Goal: Task Accomplishment & Management: Manage account settings

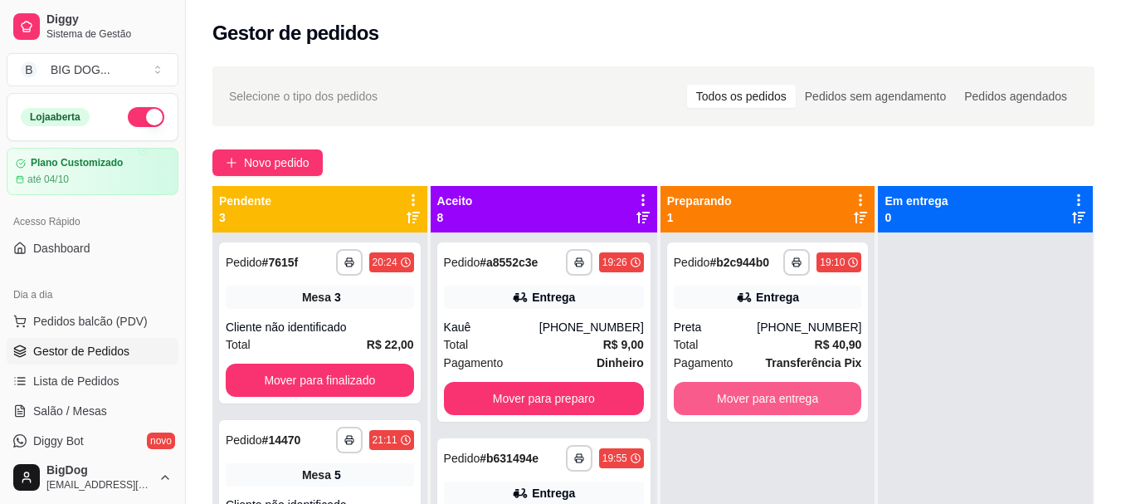
click at [739, 403] on button "Mover para entrega" at bounding box center [768, 398] width 188 height 33
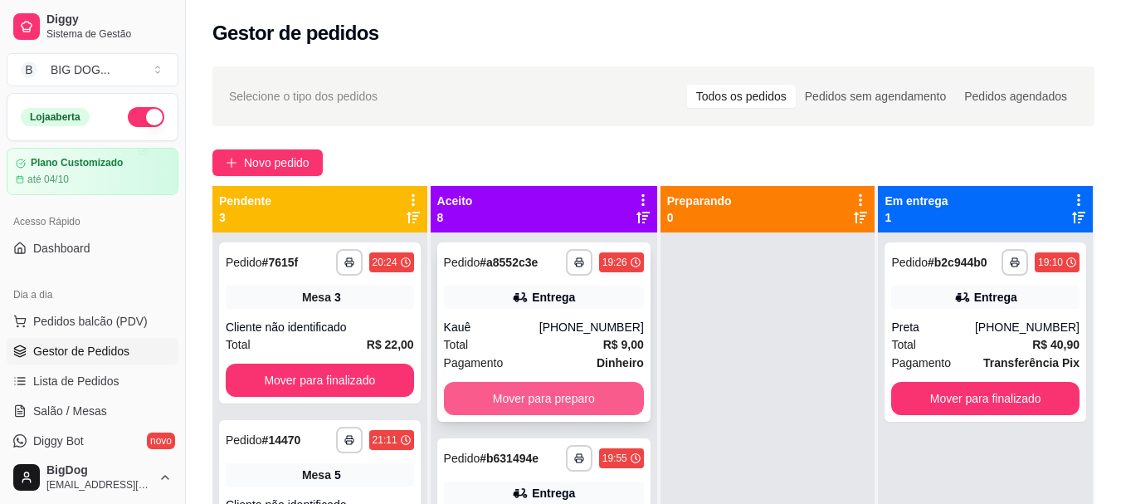
click at [572, 387] on button "Mover para preparo" at bounding box center [544, 398] width 200 height 33
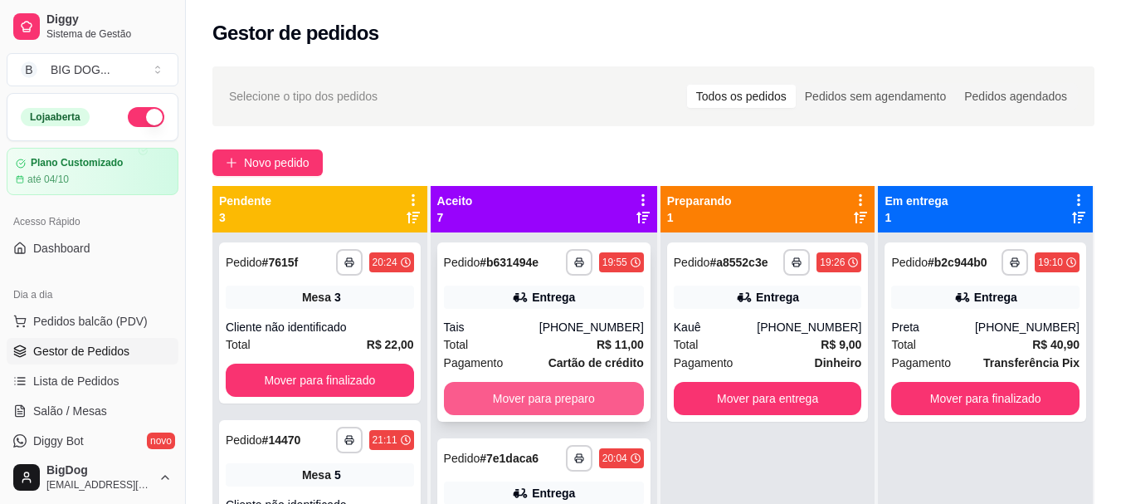
click at [561, 401] on button "Mover para preparo" at bounding box center [544, 398] width 200 height 33
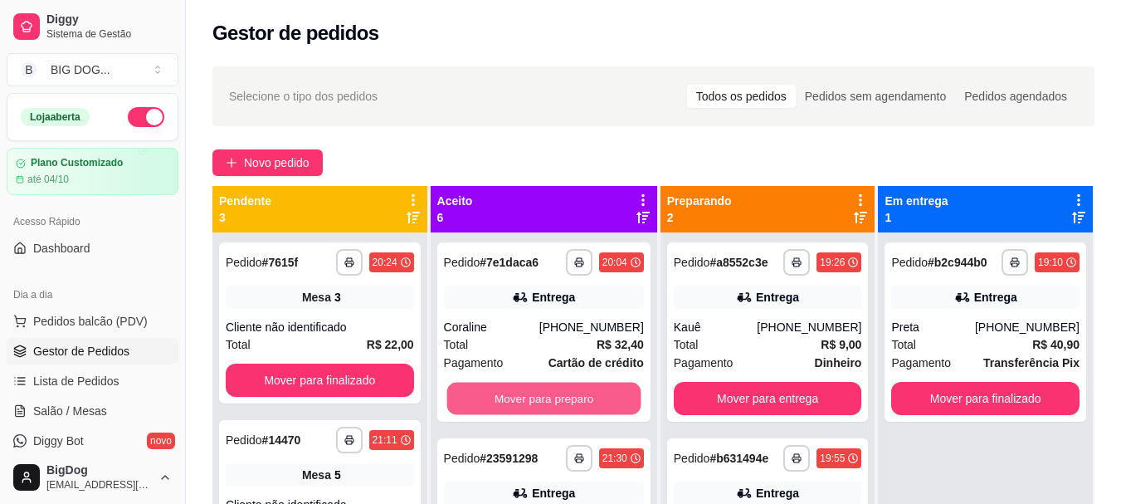
click at [561, 401] on button "Mover para preparo" at bounding box center [544, 399] width 194 height 32
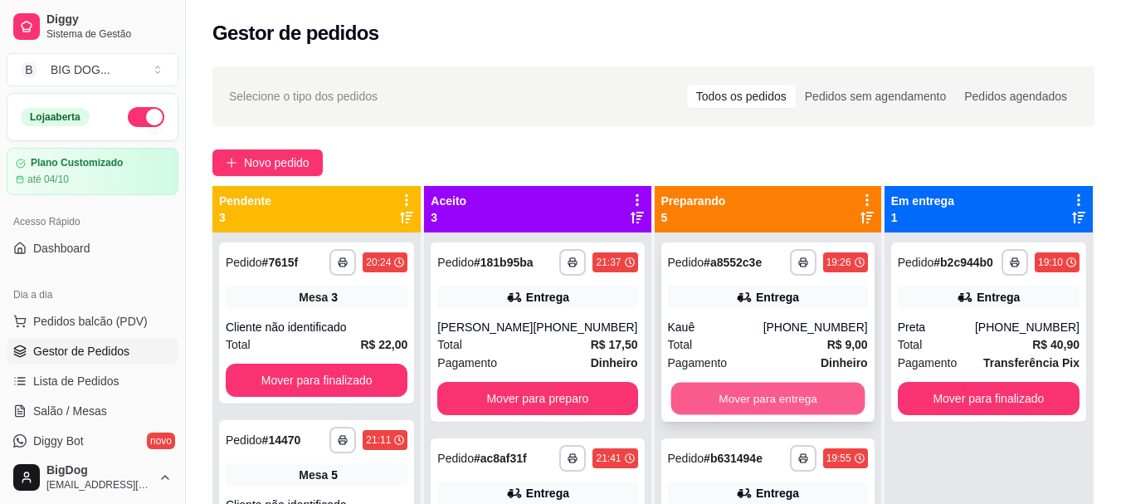
click at [746, 398] on button "Mover para entrega" at bounding box center [768, 399] width 194 height 32
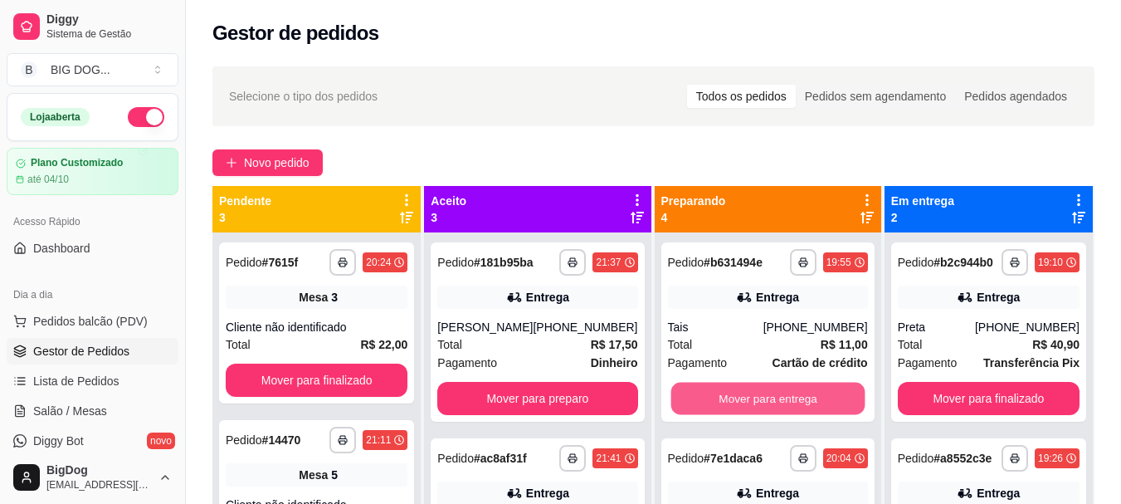
click at [746, 398] on button "Mover para entrega" at bounding box center [768, 399] width 194 height 32
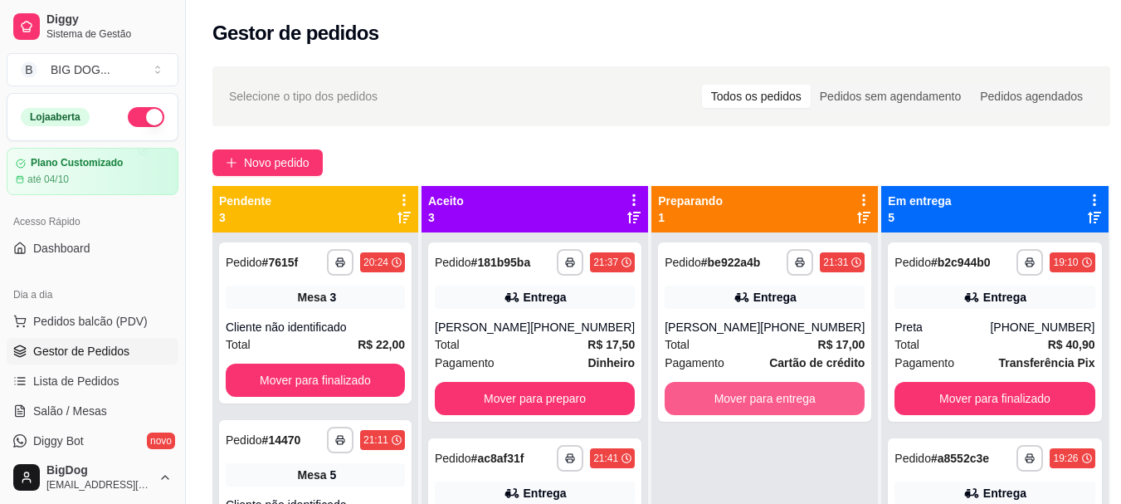
click at [746, 398] on button "Mover para entrega" at bounding box center [765, 398] width 200 height 33
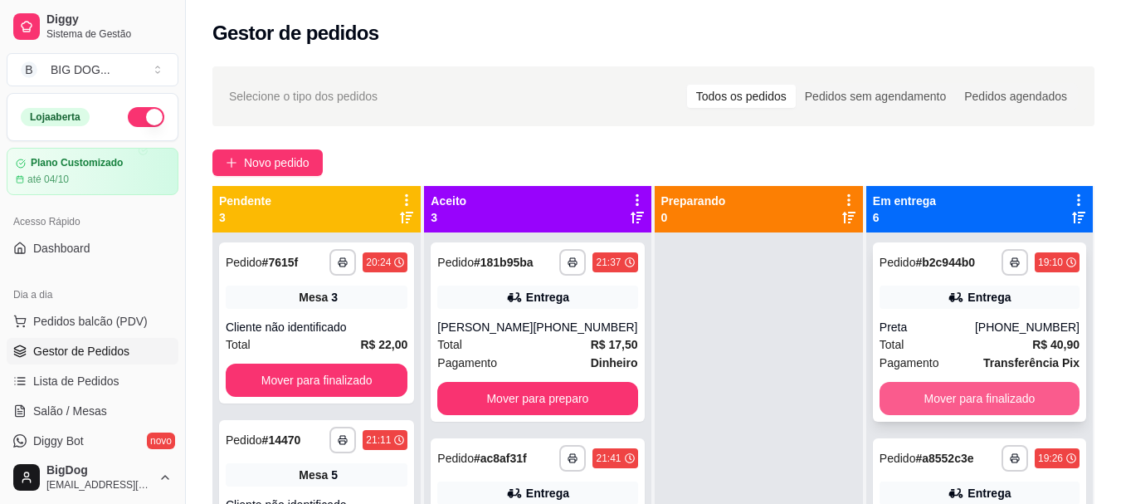
click at [956, 395] on button "Mover para finalizado" at bounding box center [980, 398] width 200 height 33
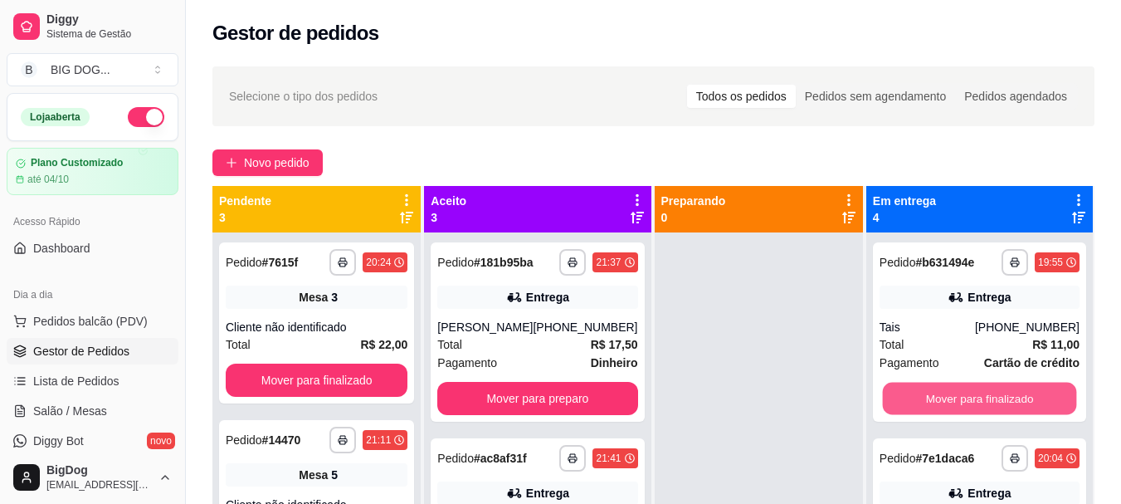
click at [956, 395] on button "Mover para finalizado" at bounding box center [979, 399] width 194 height 32
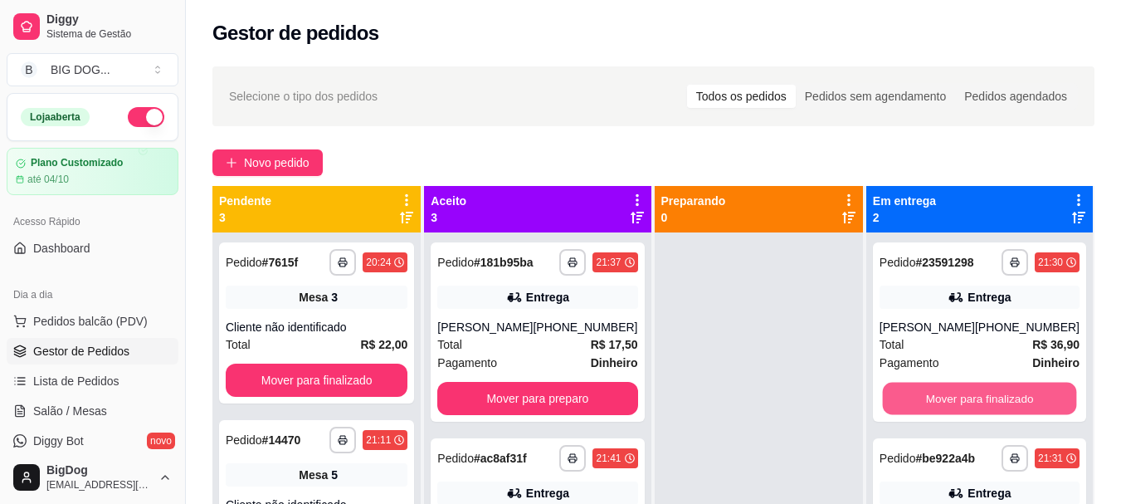
click at [956, 395] on button "Mover para finalizado" at bounding box center [979, 399] width 194 height 32
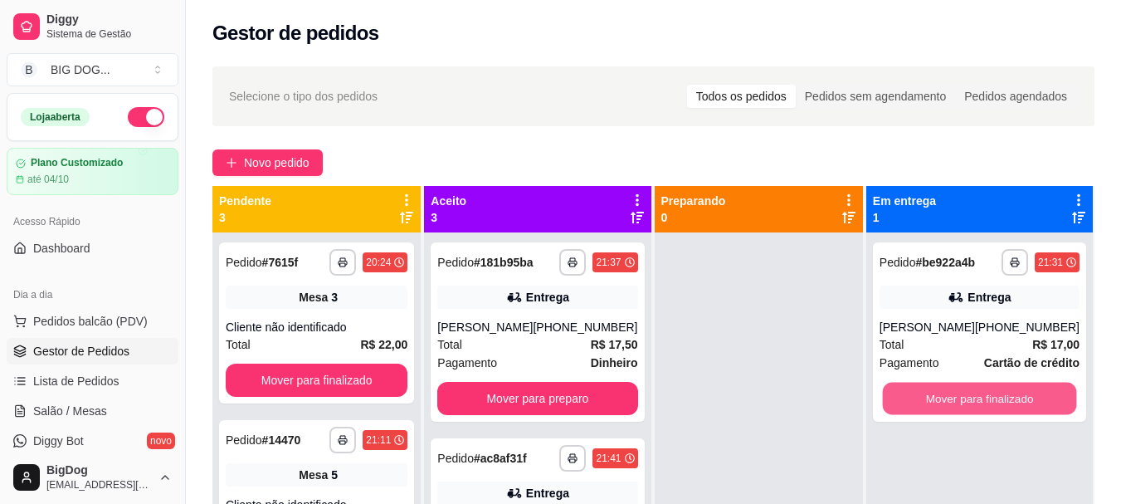
click at [956, 395] on button "Mover para finalizado" at bounding box center [979, 399] width 194 height 32
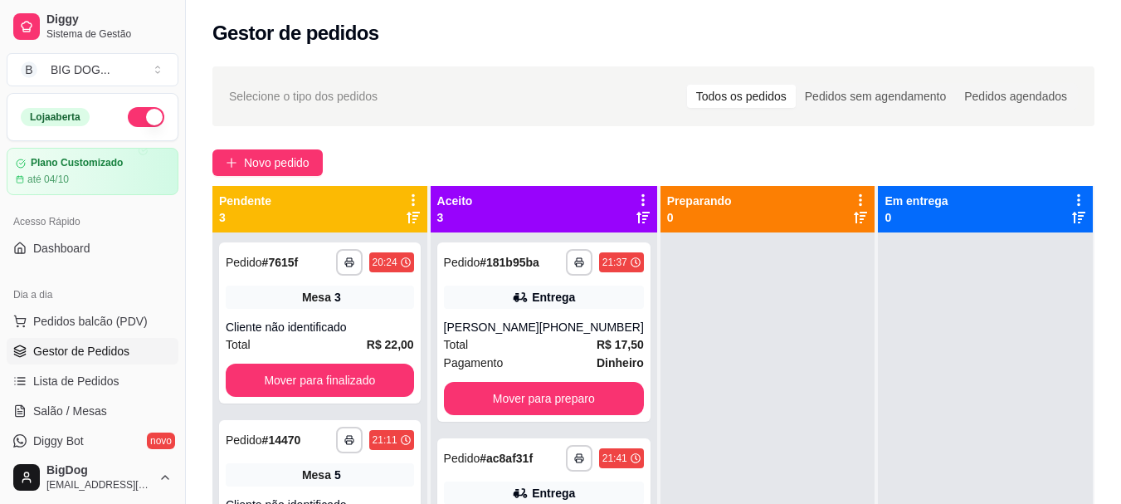
click at [956, 395] on div at bounding box center [985, 484] width 215 height 504
click at [336, 377] on button "Mover para finalizado" at bounding box center [319, 380] width 183 height 32
click at [336, 377] on button "Mover para finalizado" at bounding box center [320, 380] width 188 height 33
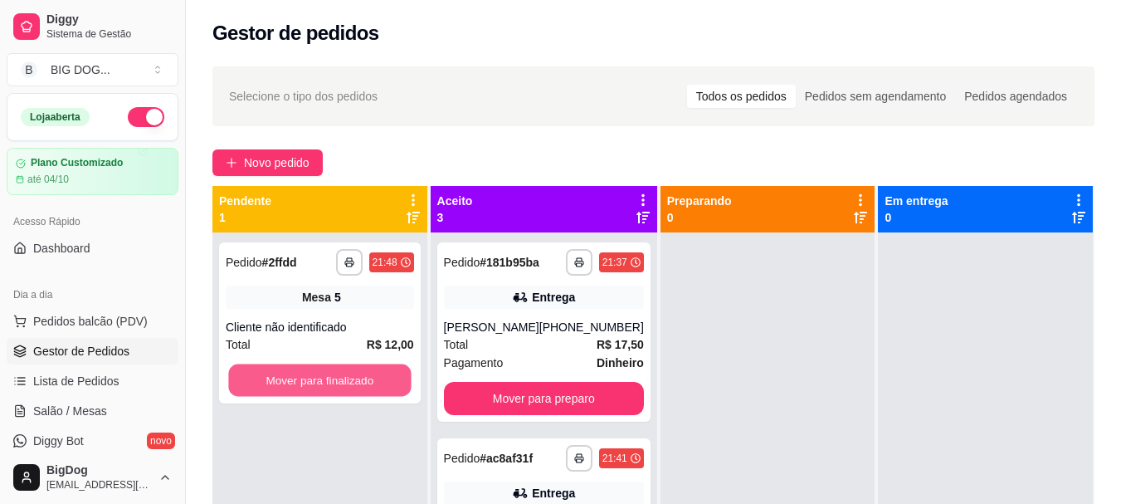
click at [336, 377] on button "Mover para finalizado" at bounding box center [319, 380] width 183 height 32
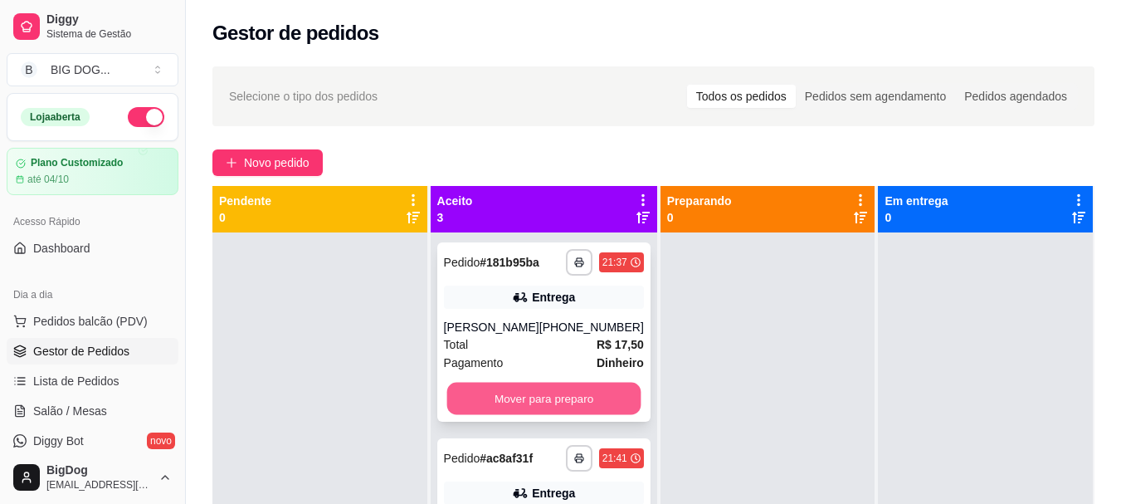
click at [492, 415] on button "Mover para preparo" at bounding box center [544, 399] width 194 height 32
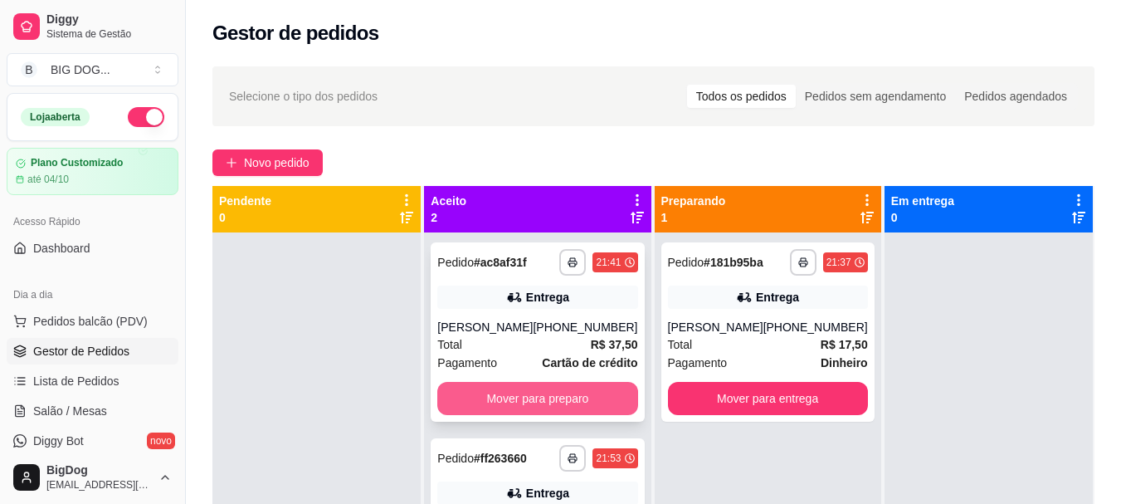
click at [521, 392] on button "Mover para preparo" at bounding box center [537, 398] width 200 height 33
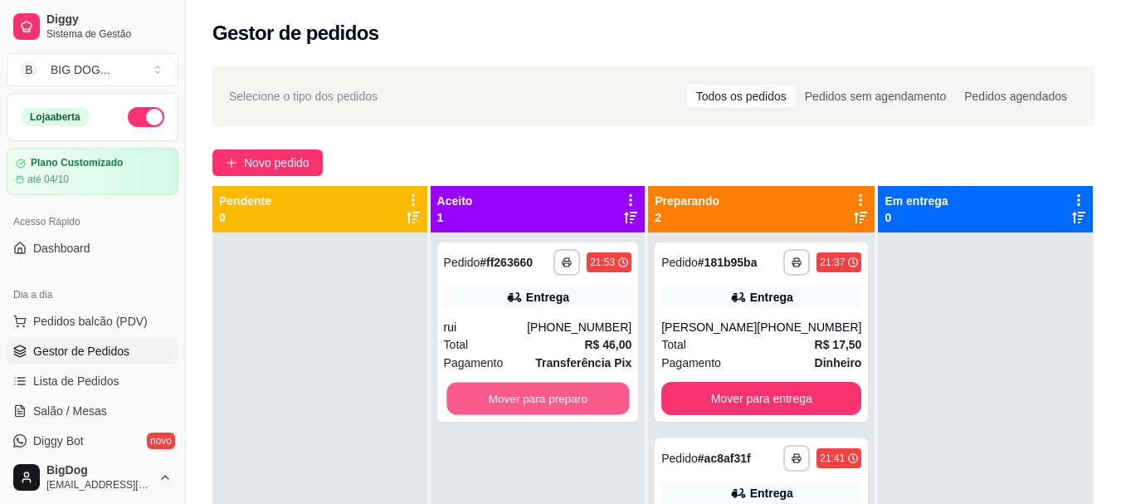
click at [521, 392] on button "Mover para preparo" at bounding box center [538, 399] width 183 height 32
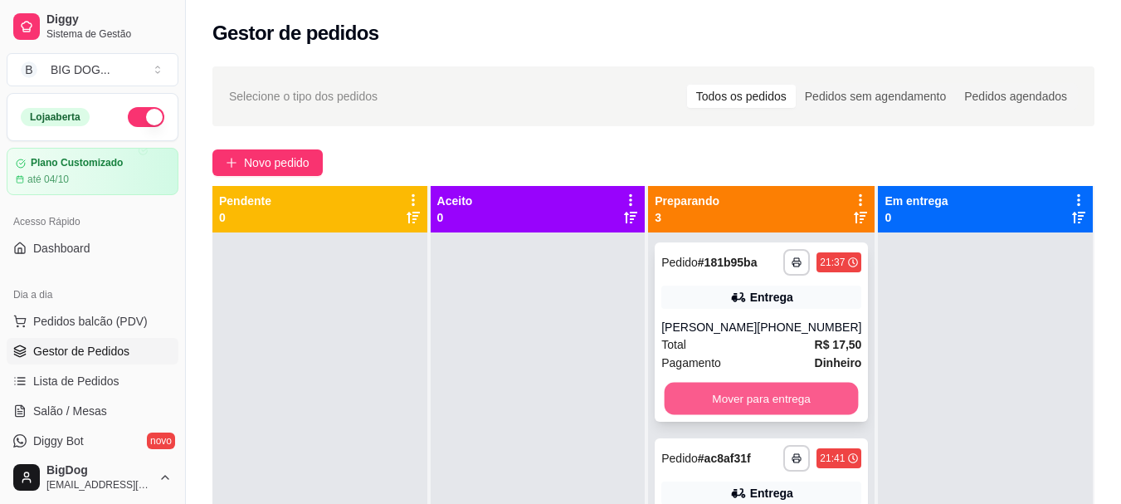
click at [712, 415] on button "Mover para entrega" at bounding box center [762, 399] width 194 height 32
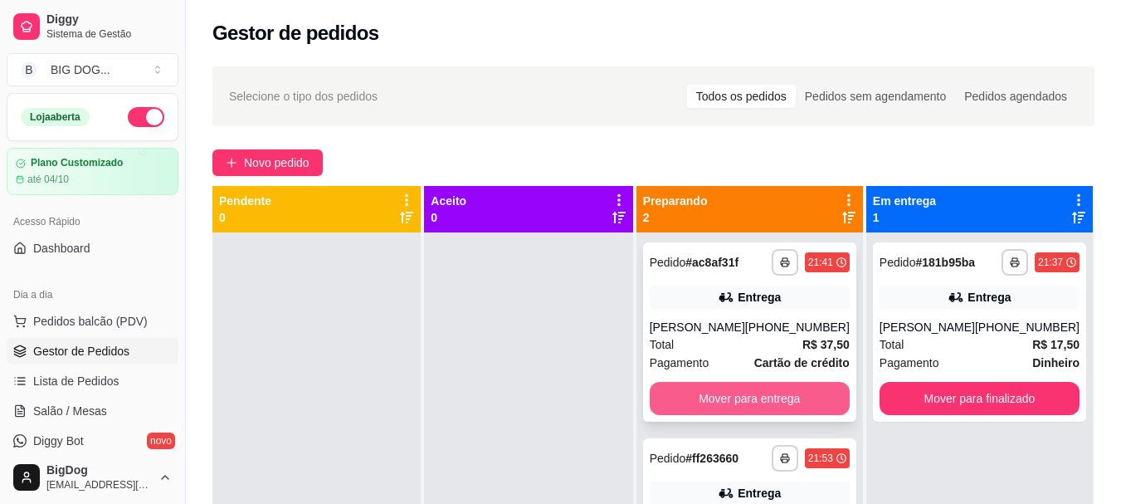
click at [735, 408] on button "Mover para entrega" at bounding box center [750, 398] width 200 height 33
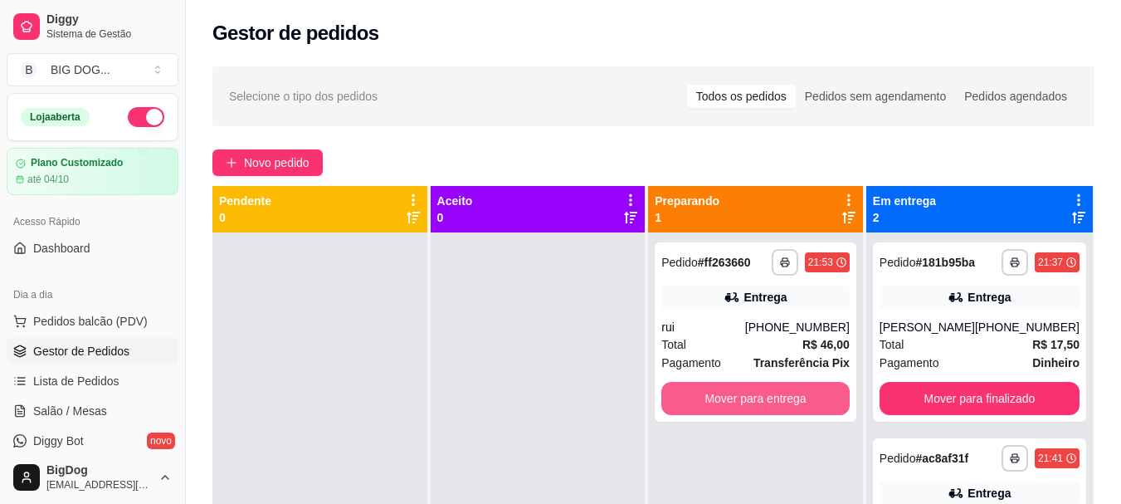
click at [735, 408] on button "Mover para entrega" at bounding box center [756, 398] width 188 height 33
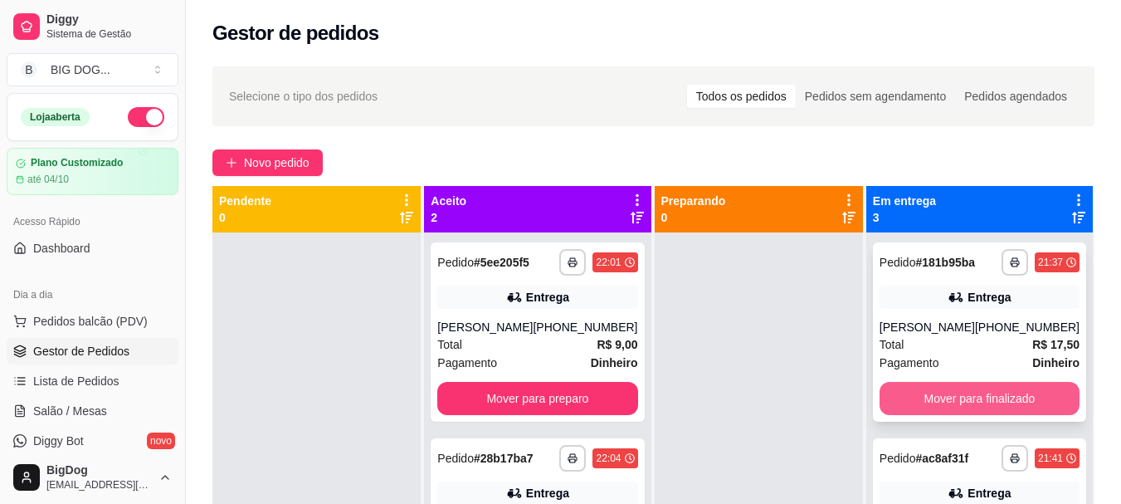
click at [936, 415] on button "Mover para finalizado" at bounding box center [980, 398] width 200 height 33
click at [936, 403] on button "Mover para finalizado" at bounding box center [979, 399] width 194 height 32
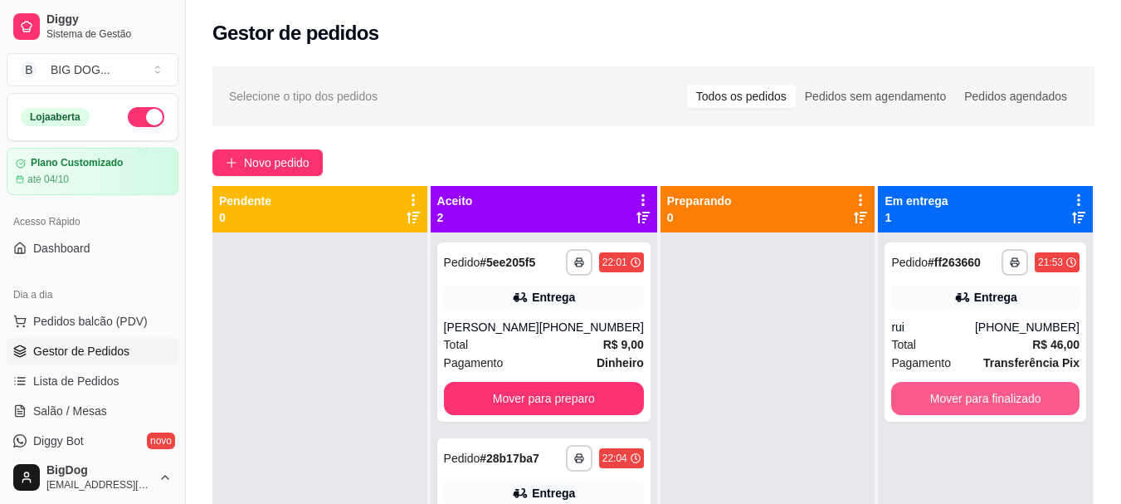
click at [936, 403] on button "Mover para finalizado" at bounding box center [986, 398] width 188 height 33
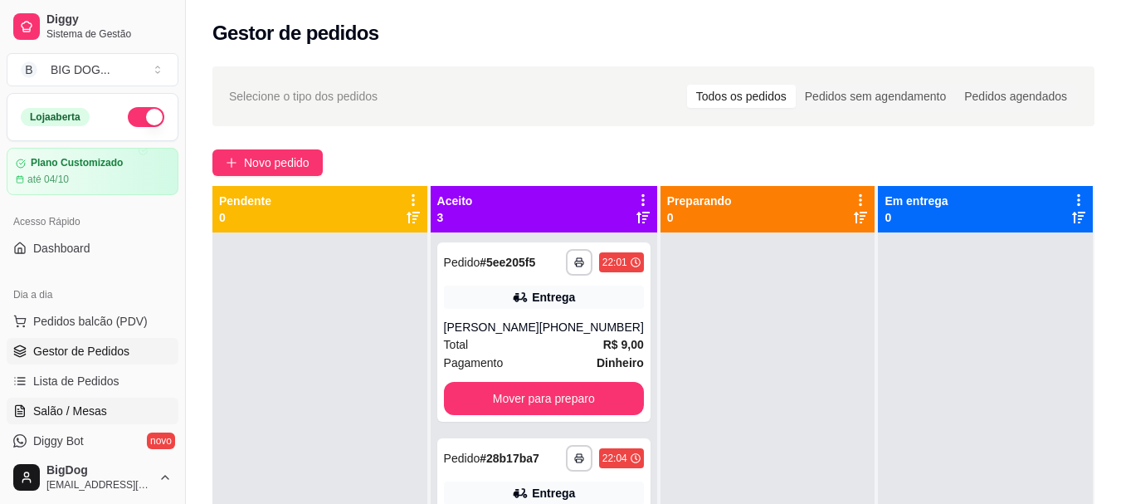
click at [88, 410] on span "Salão / Mesas" at bounding box center [70, 411] width 74 height 17
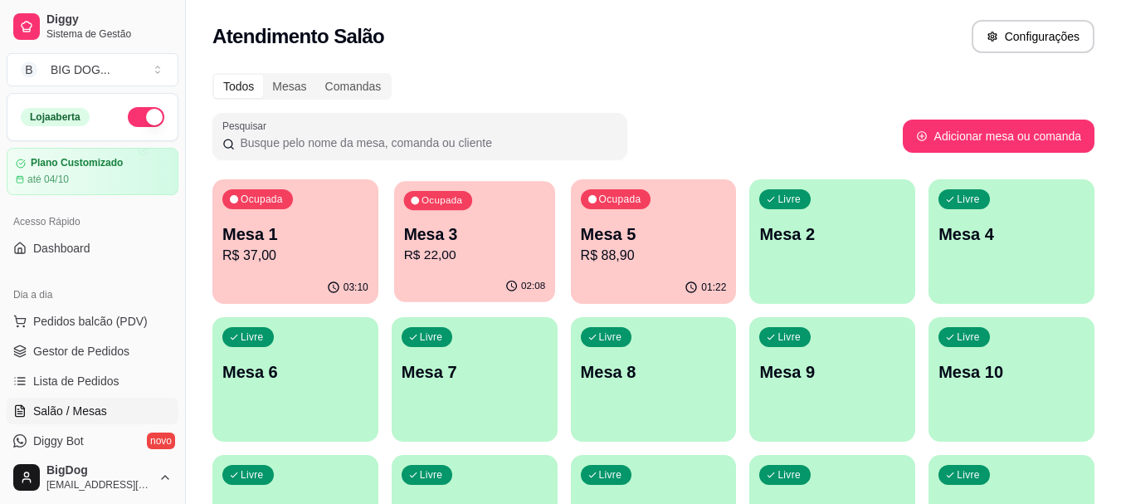
click at [516, 240] on p "Mesa 3" at bounding box center [474, 234] width 142 height 22
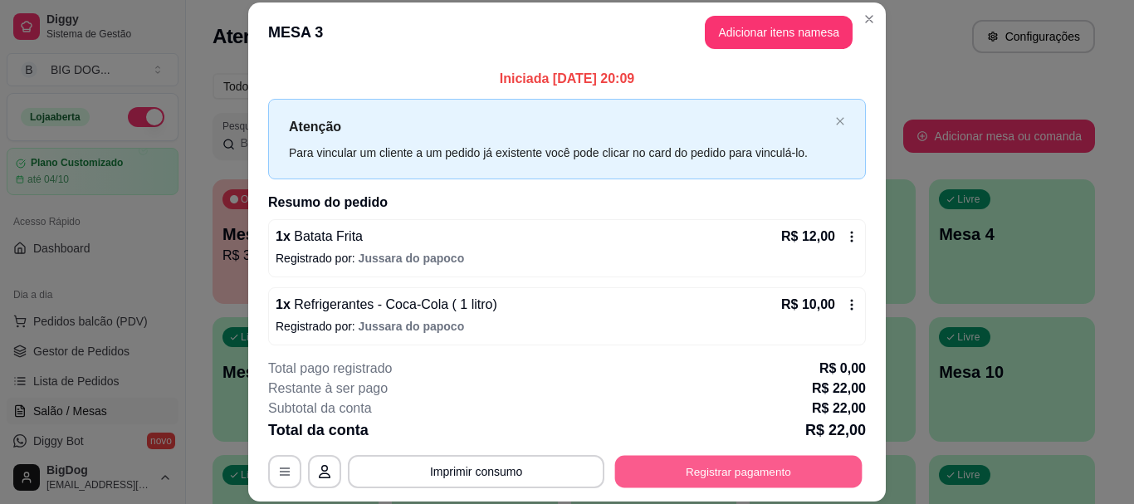
click at [716, 463] on button "Registrar pagamento" at bounding box center [738, 472] width 247 height 32
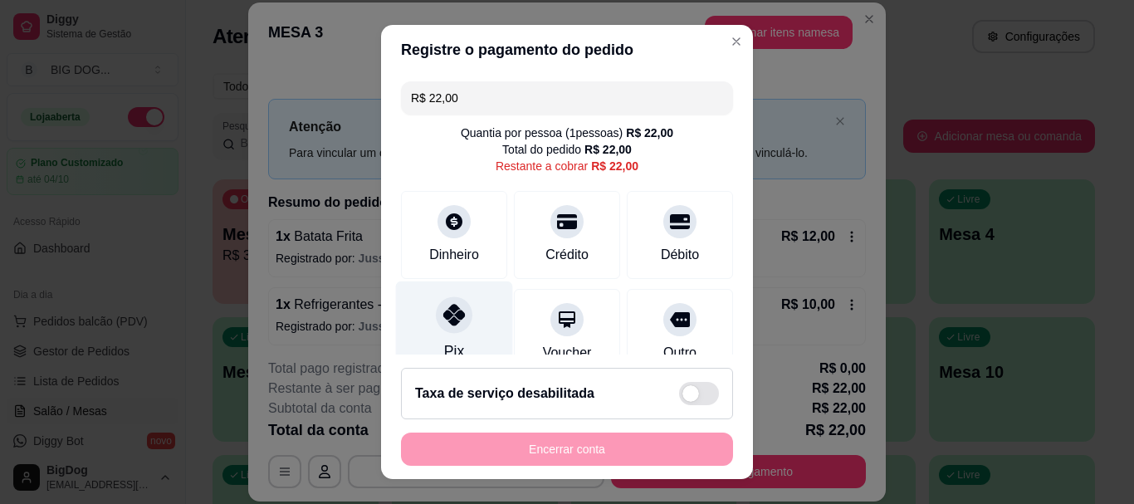
click at [437, 330] on div at bounding box center [454, 315] width 37 height 37
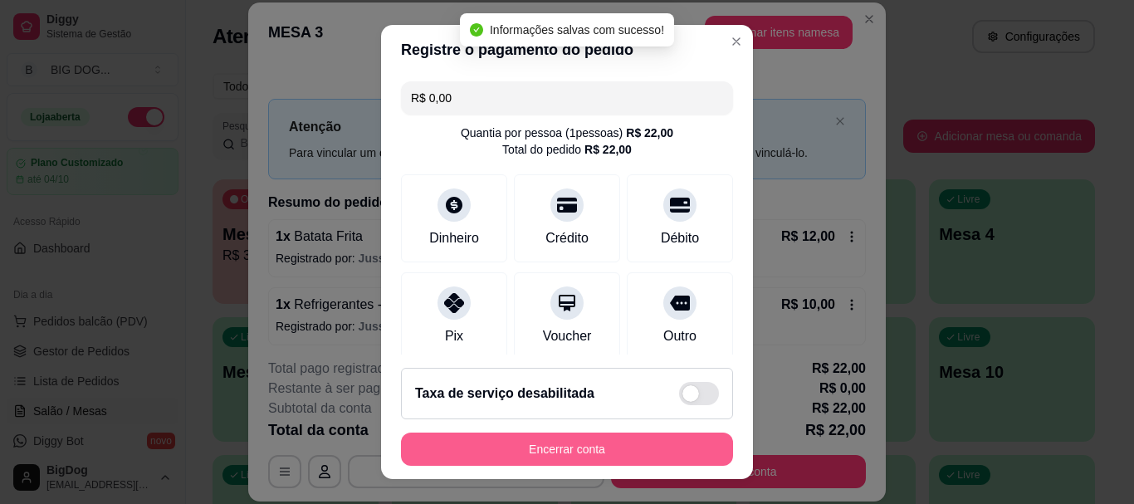
type input "R$ 0,00"
click at [538, 449] on button "Encerrar conta" at bounding box center [567, 448] width 322 height 32
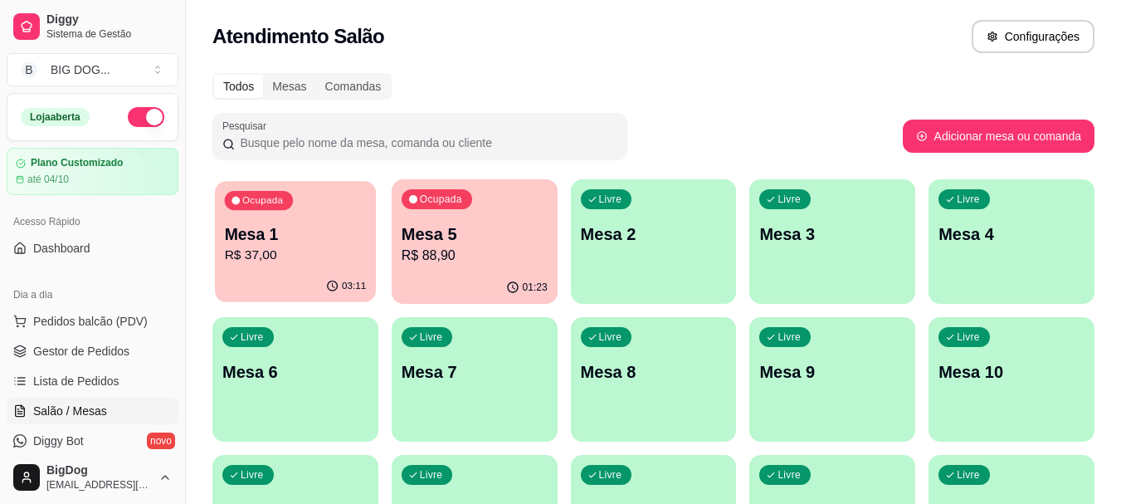
click at [299, 247] on p "R$ 37,00" at bounding box center [296, 255] width 142 height 19
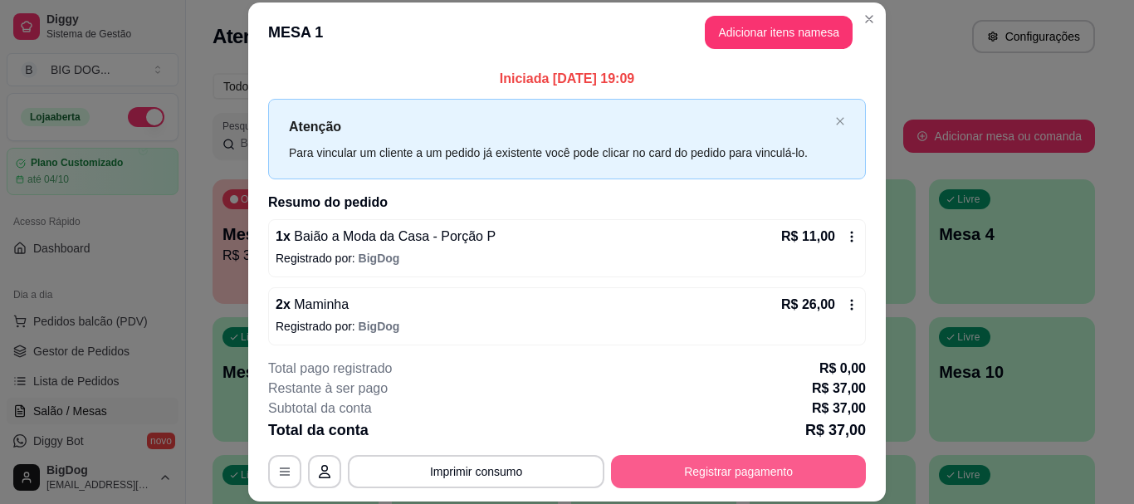
click at [703, 477] on button "Registrar pagamento" at bounding box center [738, 471] width 255 height 33
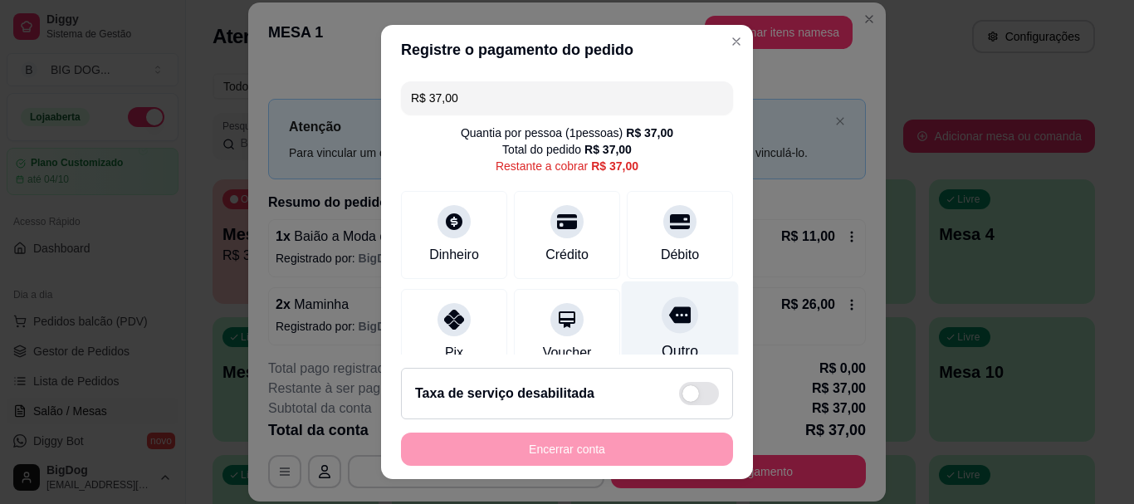
click at [669, 322] on icon at bounding box center [680, 315] width 22 height 17
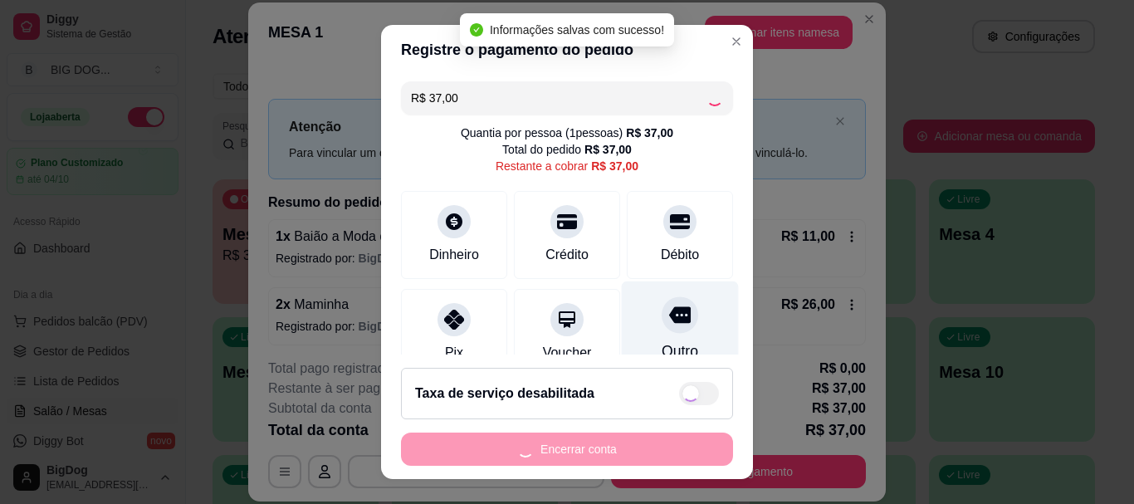
type input "R$ 0,00"
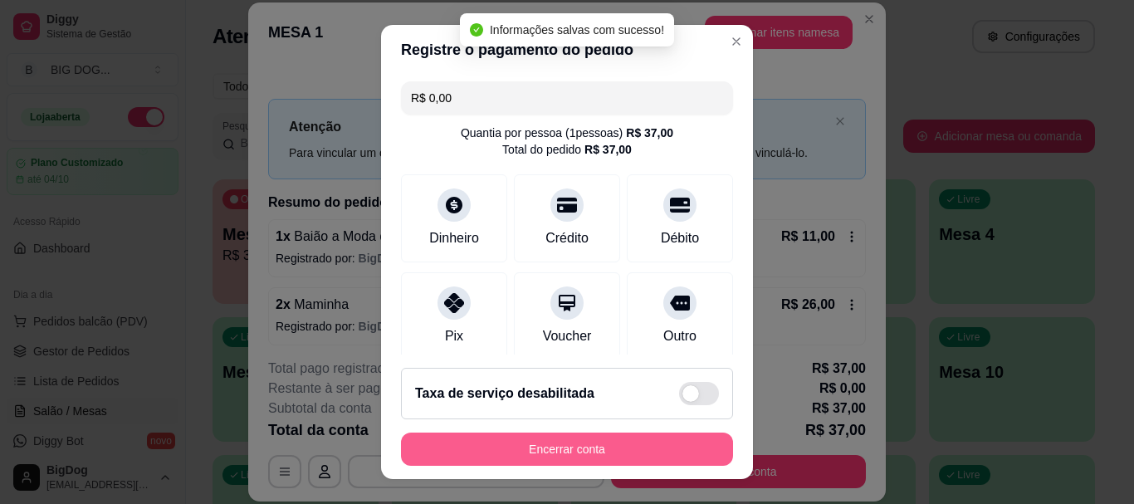
click at [639, 452] on button "Encerrar conta" at bounding box center [567, 448] width 332 height 33
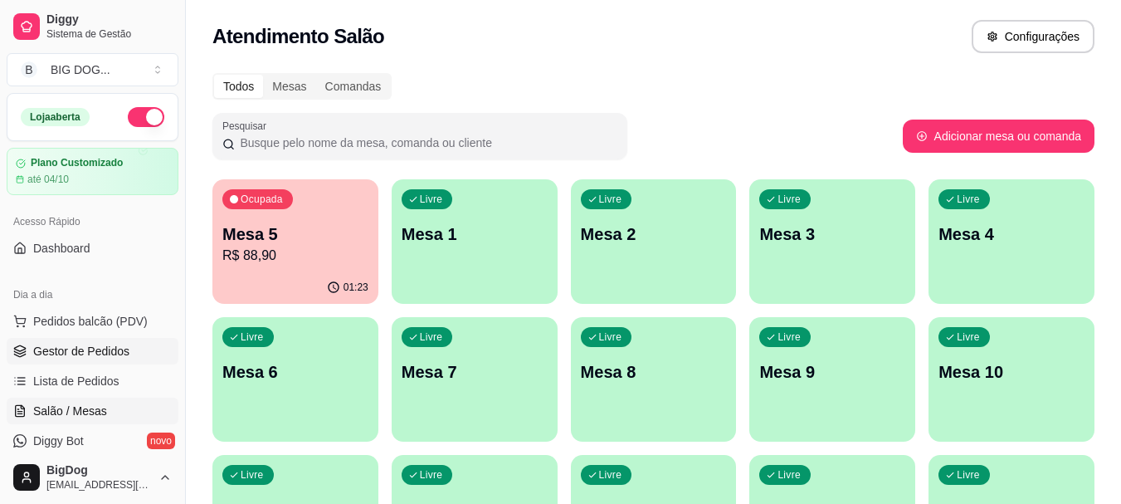
click at [107, 351] on span "Gestor de Pedidos" at bounding box center [81, 351] width 96 height 17
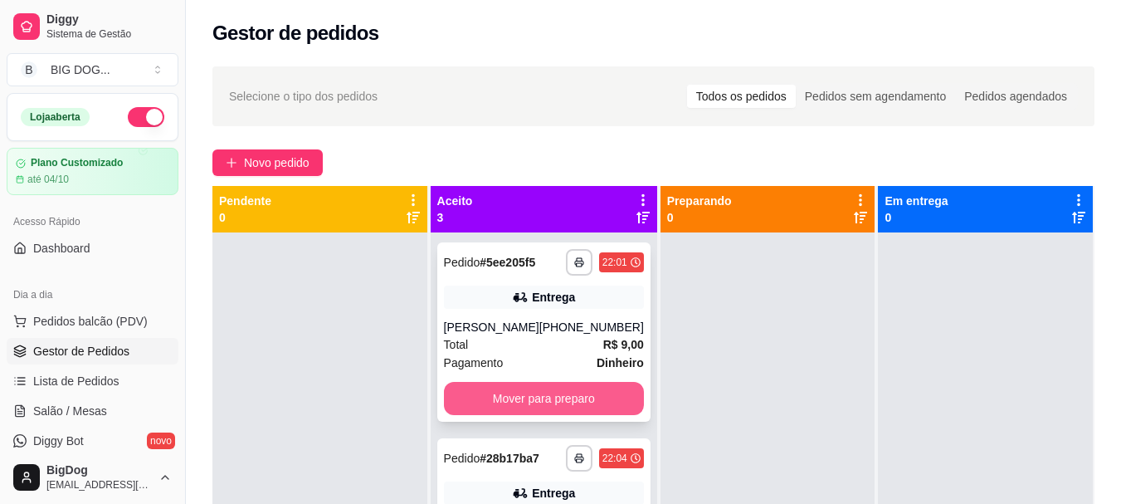
click at [510, 389] on button "Mover para preparo" at bounding box center [544, 398] width 200 height 33
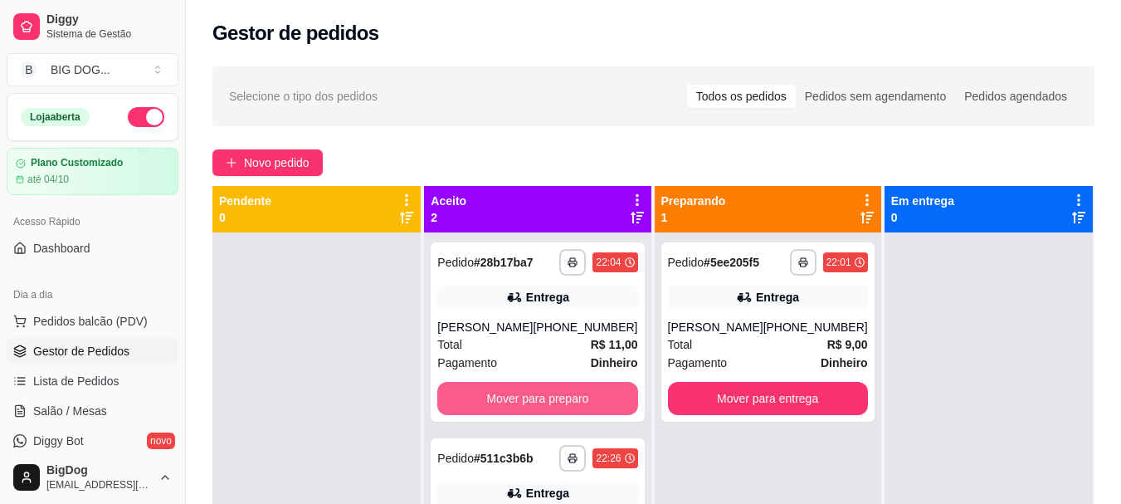
click at [510, 389] on button "Mover para preparo" at bounding box center [537, 398] width 200 height 33
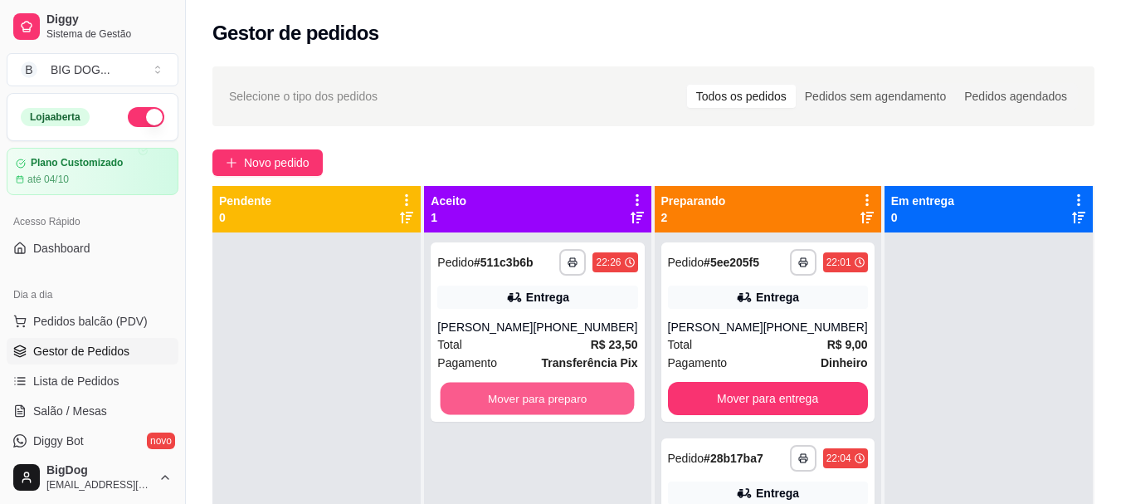
click at [510, 389] on button "Mover para preparo" at bounding box center [538, 399] width 194 height 32
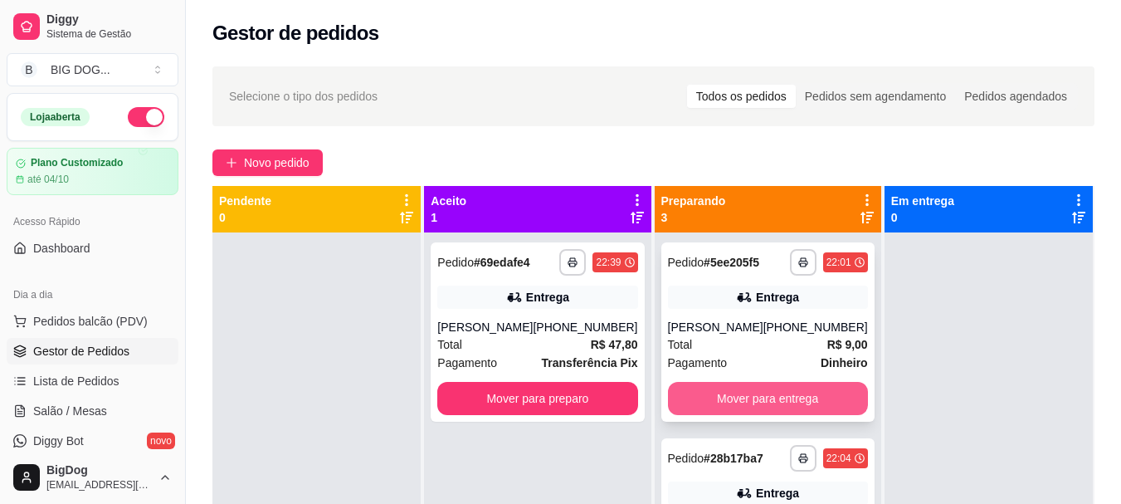
click at [788, 403] on button "Mover para entrega" at bounding box center [768, 398] width 200 height 33
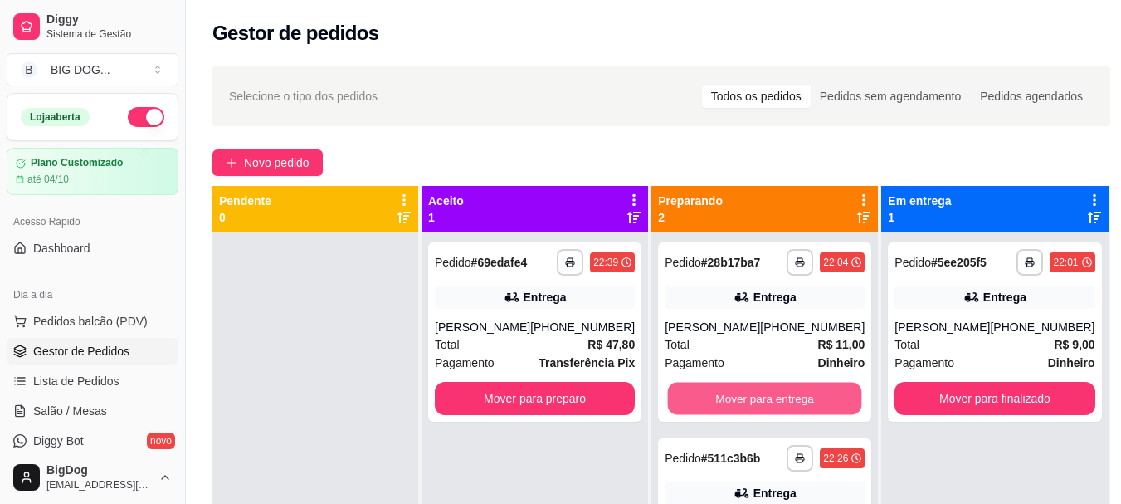
click at [788, 403] on button "Mover para entrega" at bounding box center [765, 399] width 194 height 32
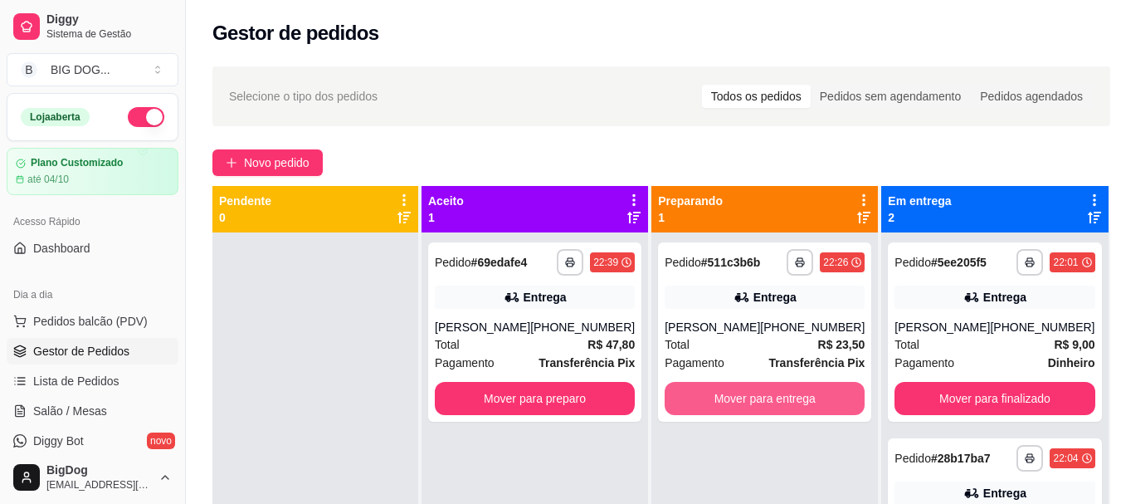
click at [788, 403] on button "Mover para entrega" at bounding box center [765, 398] width 200 height 33
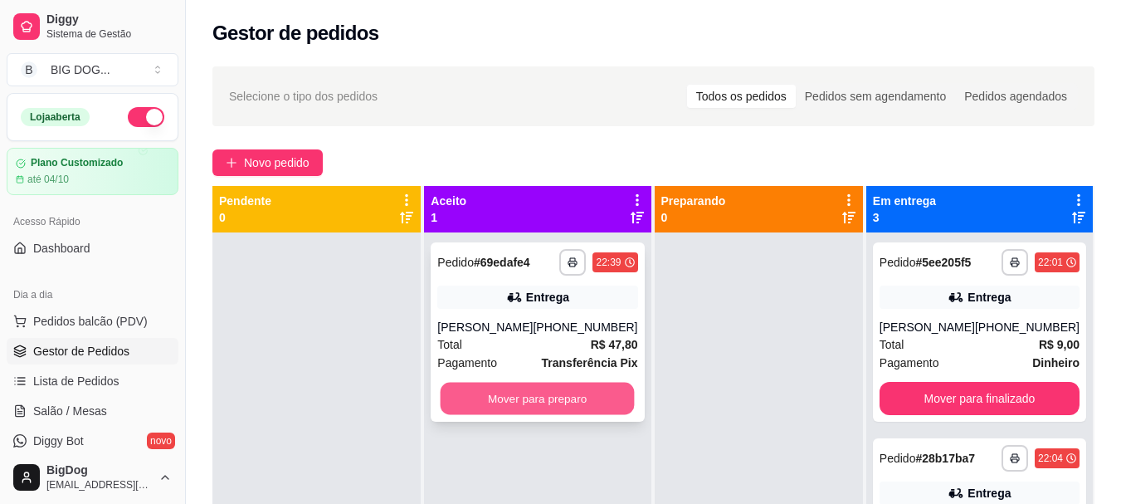
click at [569, 403] on button "Mover para preparo" at bounding box center [538, 399] width 194 height 32
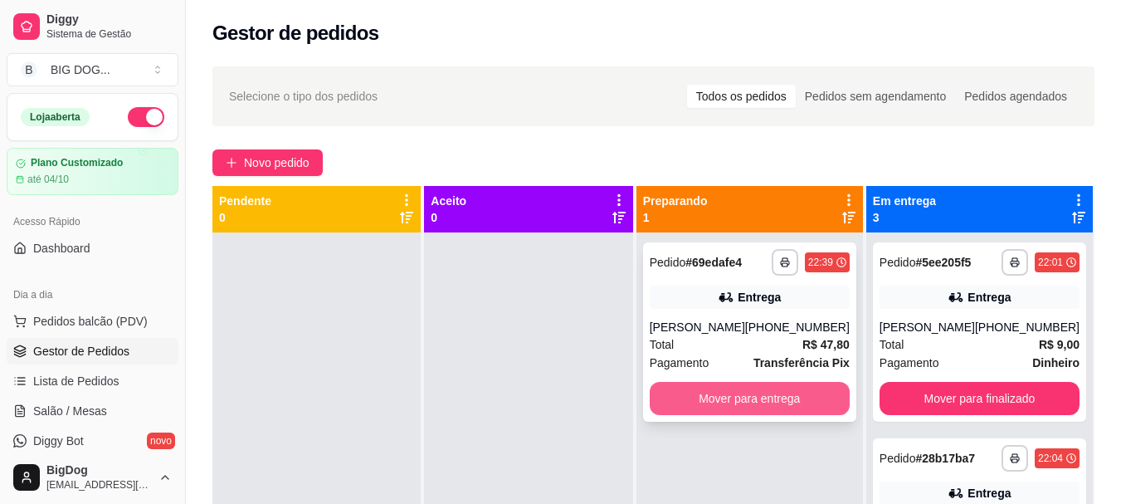
click at [736, 392] on button "Mover para entrega" at bounding box center [750, 398] width 200 height 33
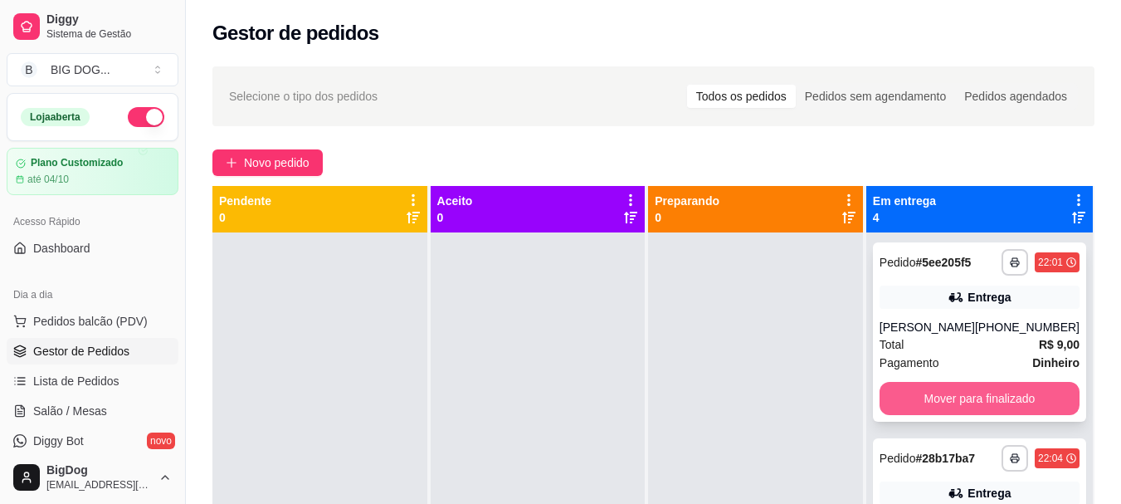
click at [901, 395] on button "Mover para finalizado" at bounding box center [980, 398] width 200 height 33
click at [901, 395] on button "Mover para finalizado" at bounding box center [979, 399] width 194 height 32
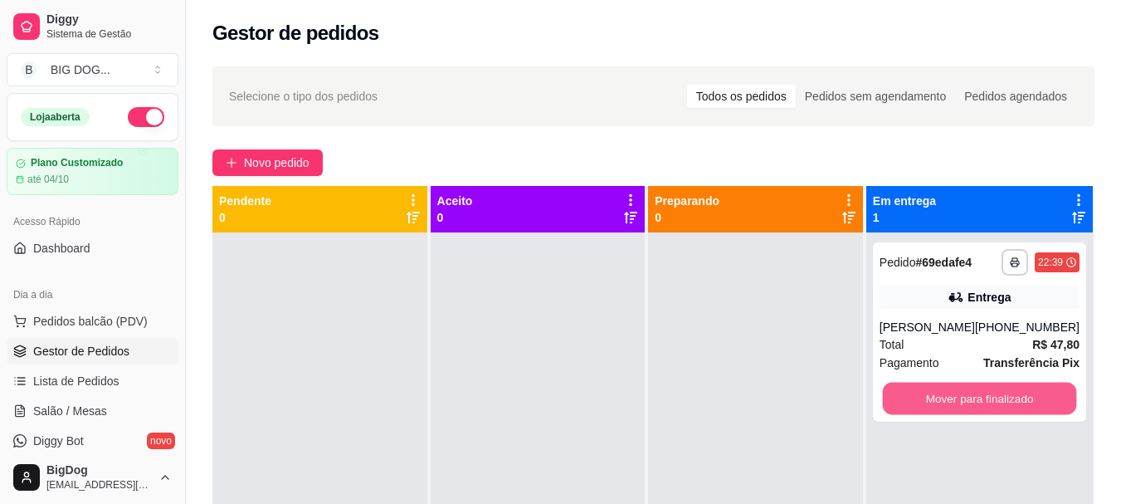
click at [901, 395] on button "Mover para finalizado" at bounding box center [979, 399] width 194 height 32
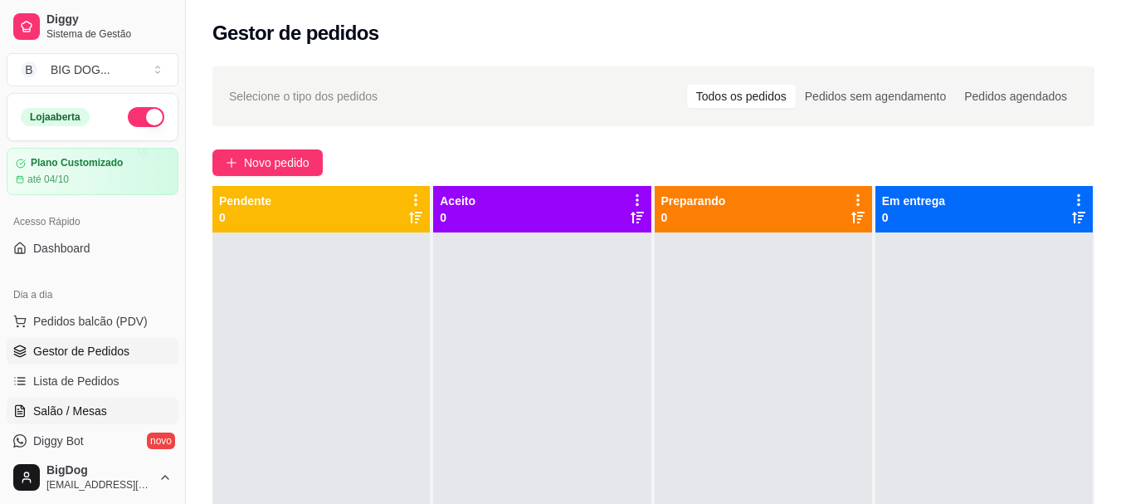
click at [97, 413] on span "Salão / Mesas" at bounding box center [70, 411] width 74 height 17
